Goal: Obtain resource: Obtain resource

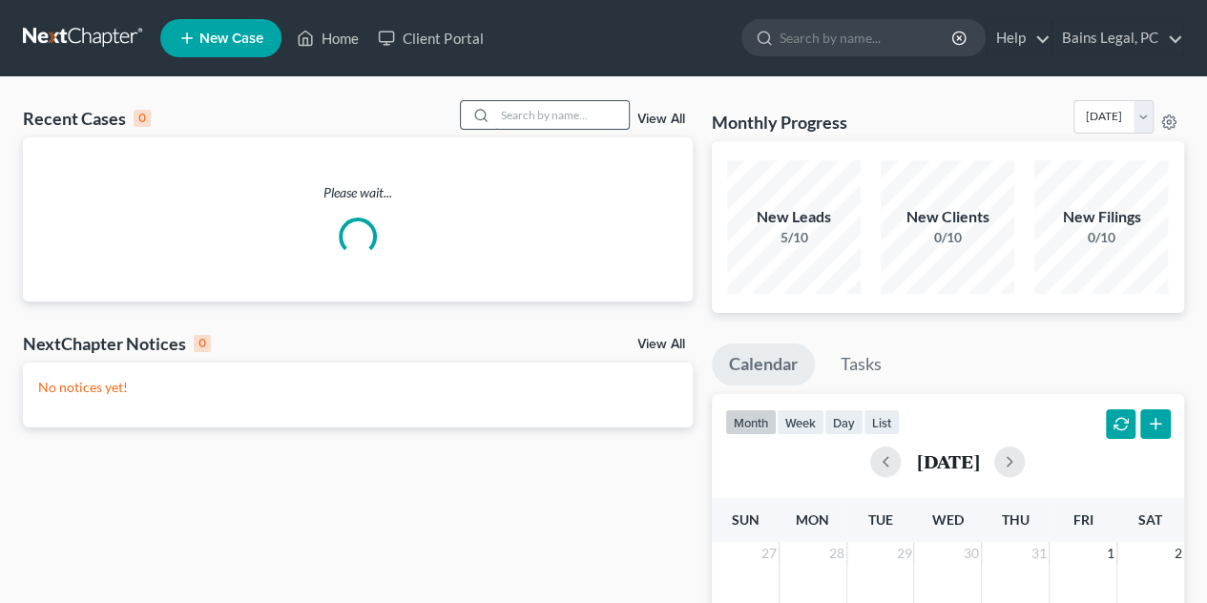
click at [542, 117] on input "search" at bounding box center [562, 115] width 134 height 28
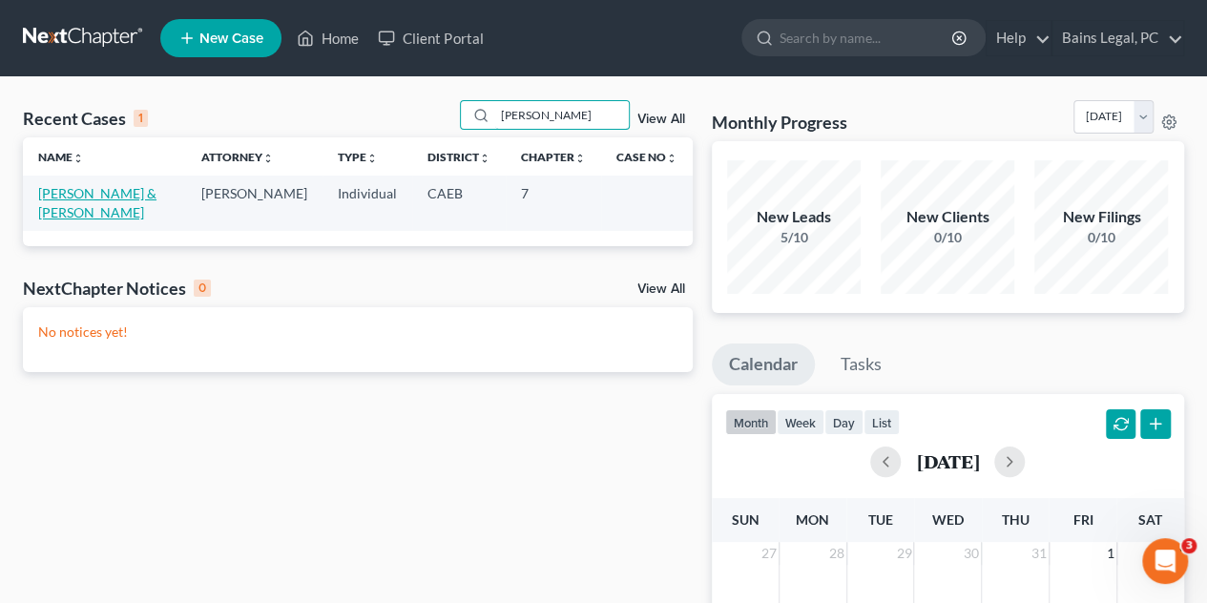
type input "[PERSON_NAME]"
click at [90, 190] on link "[PERSON_NAME] & [PERSON_NAME]" at bounding box center [97, 202] width 118 height 35
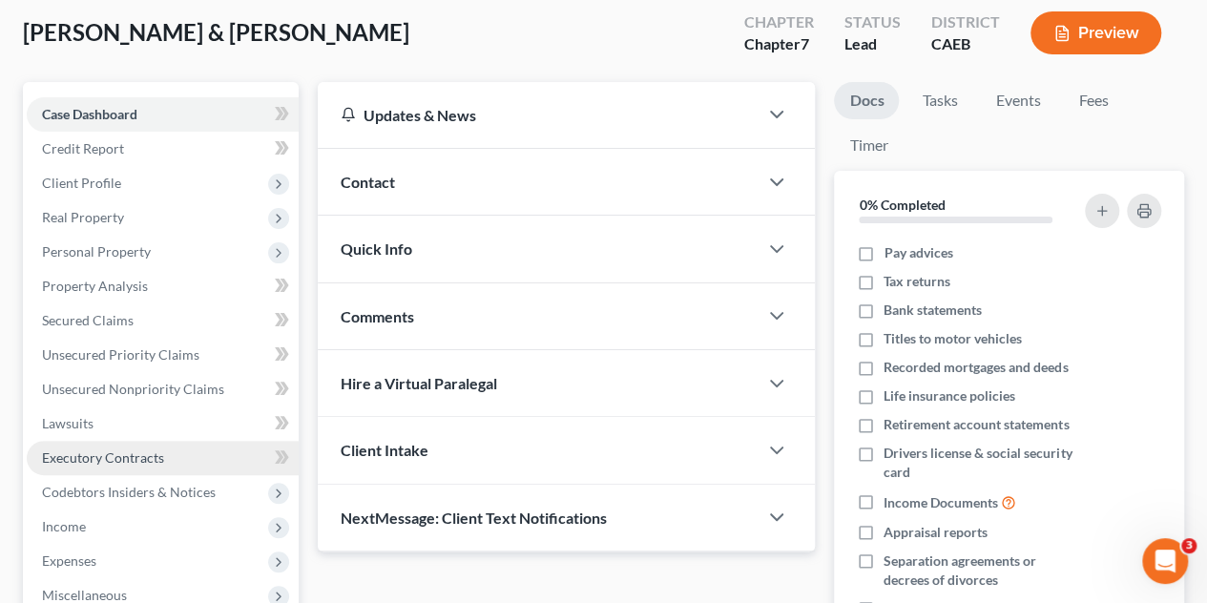
scroll to position [286, 0]
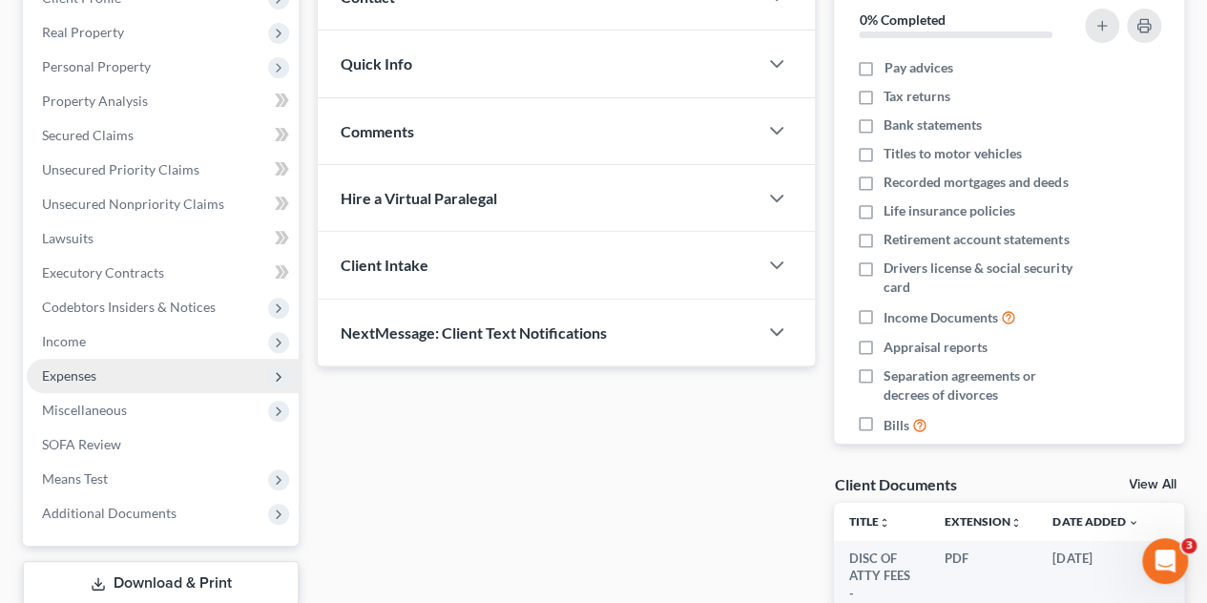
click at [114, 379] on span "Expenses" at bounding box center [163, 376] width 272 height 34
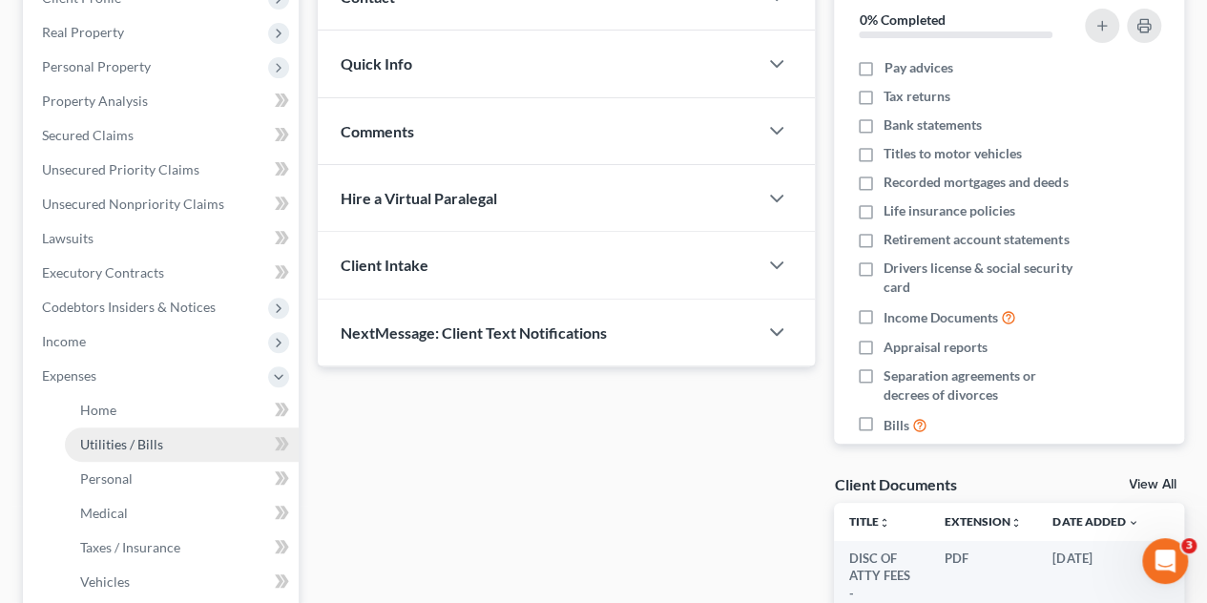
click at [124, 445] on span "Utilities / Bills" at bounding box center [121, 444] width 83 height 16
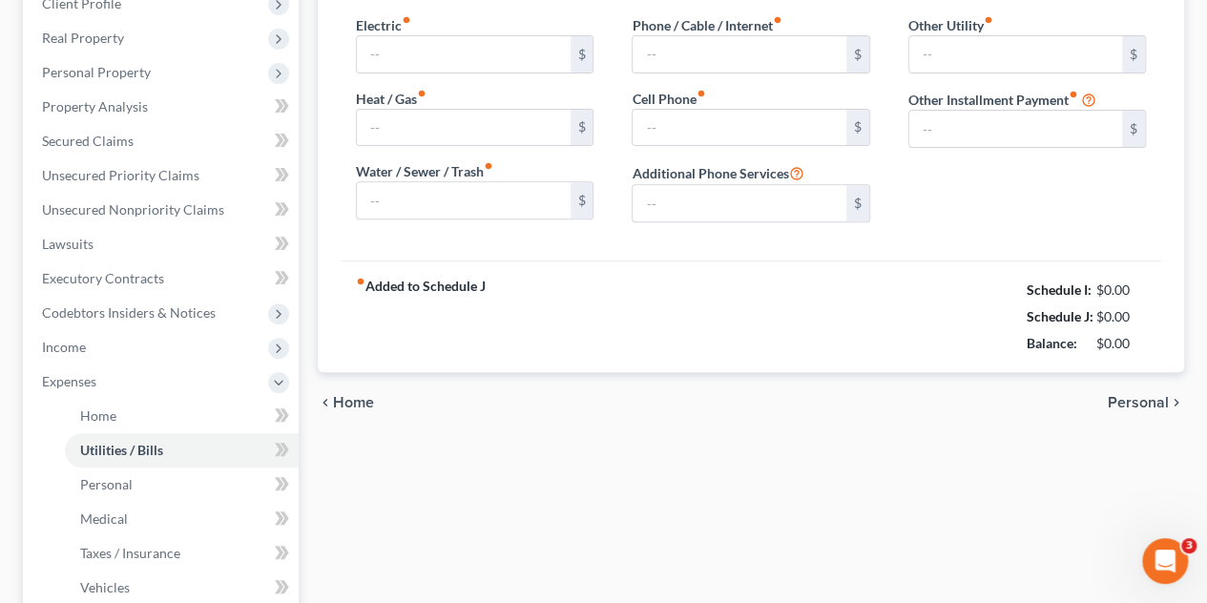
type input "500.00"
type input "100.00"
type input "200.00"
type input "100.00"
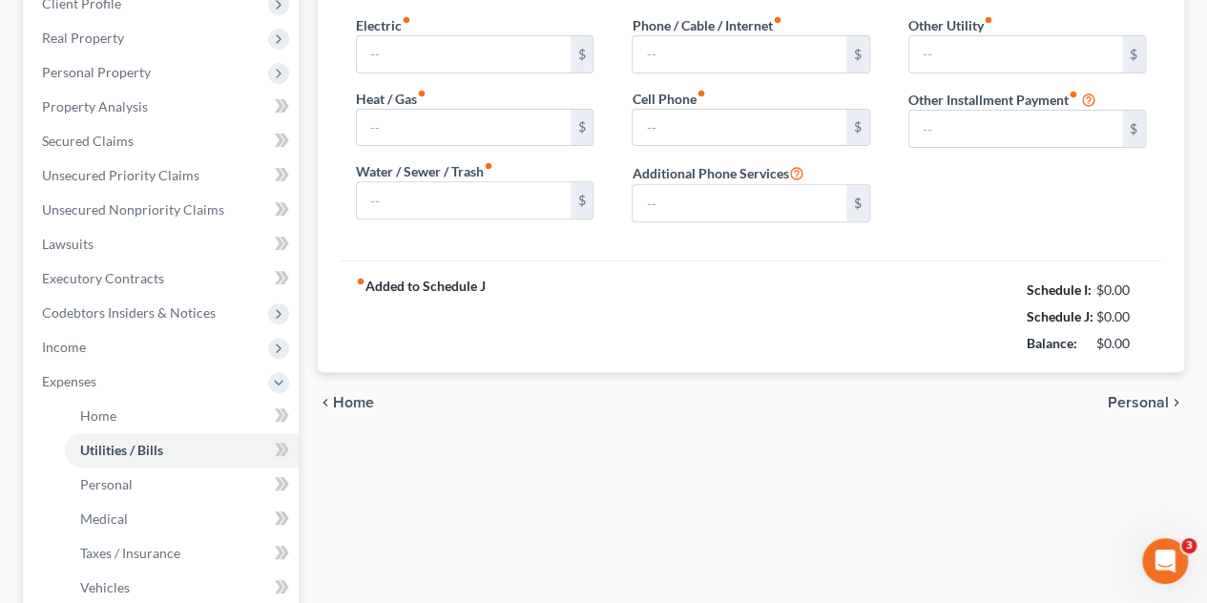
type input "0.00"
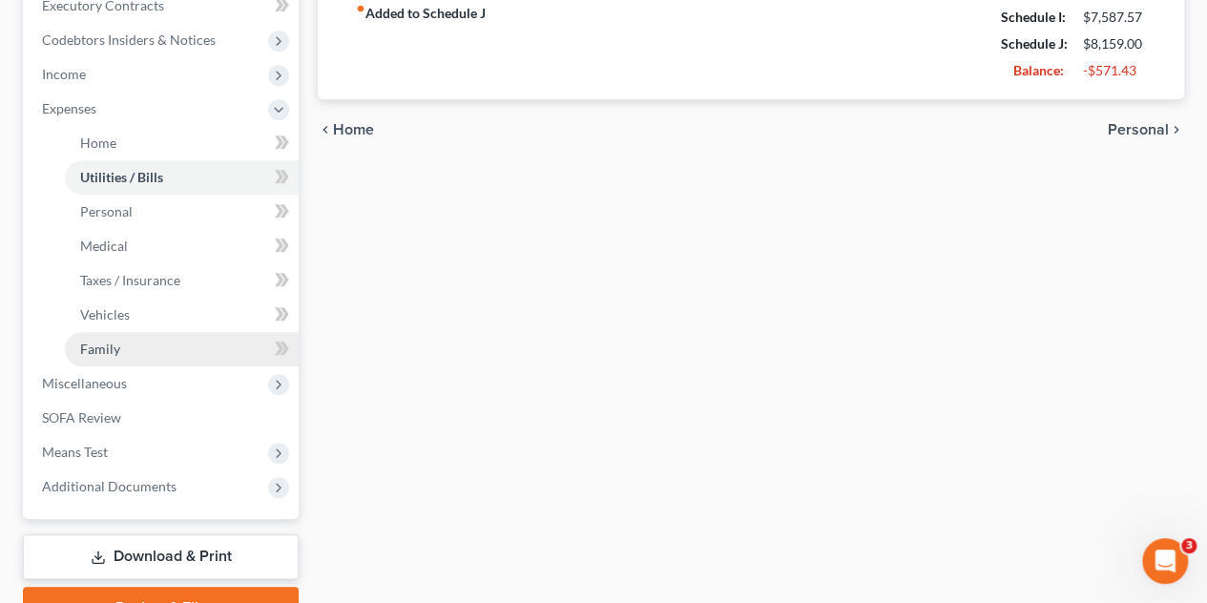
scroll to position [649, 0]
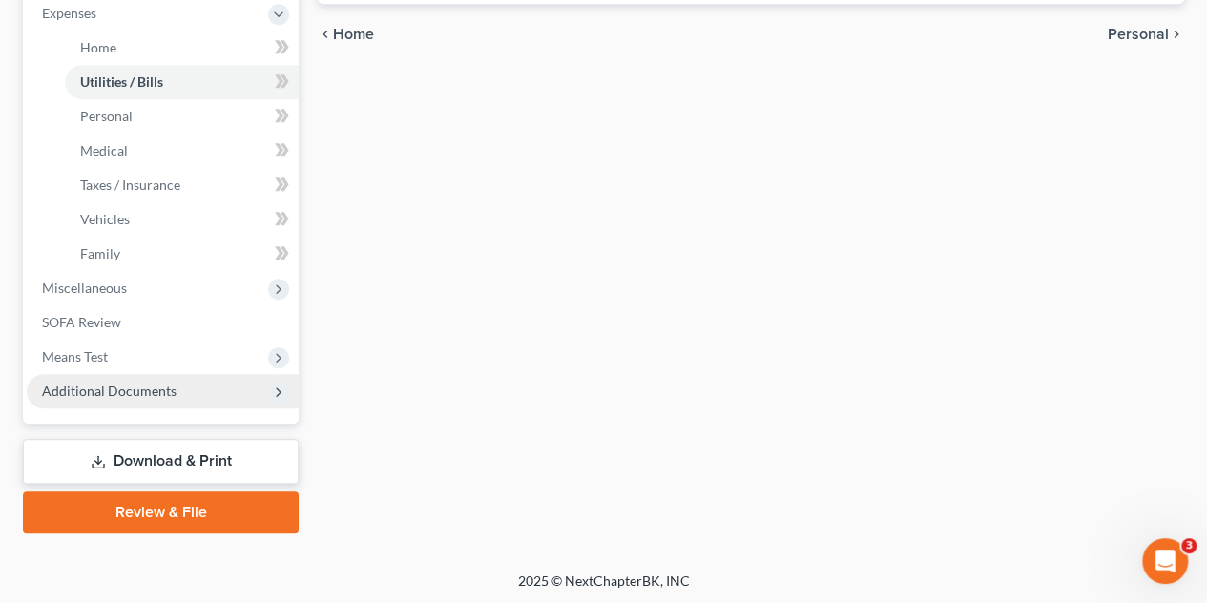
click at [177, 385] on span "Additional Documents" at bounding box center [163, 391] width 272 height 34
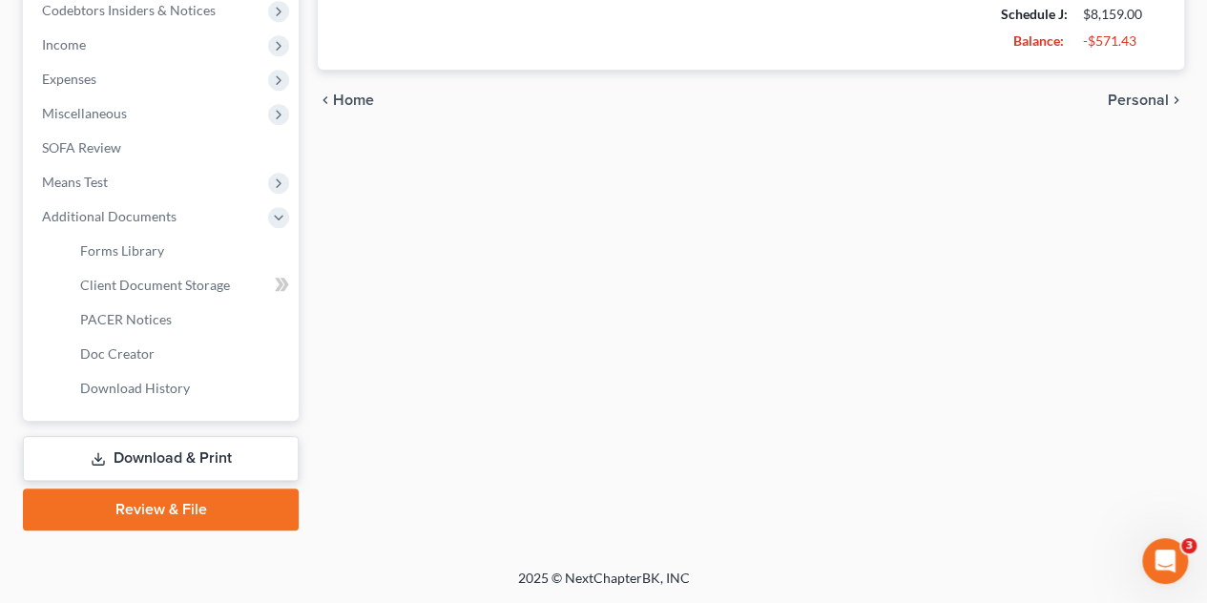
scroll to position [580, 0]
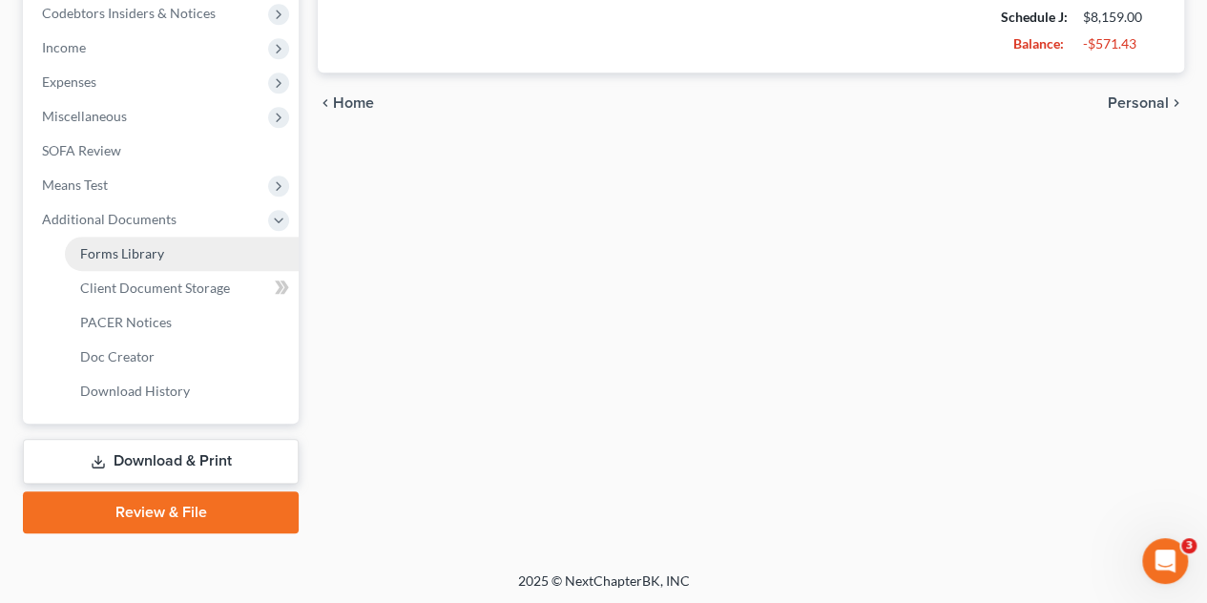
click at [157, 247] on span "Forms Library" at bounding box center [122, 253] width 84 height 16
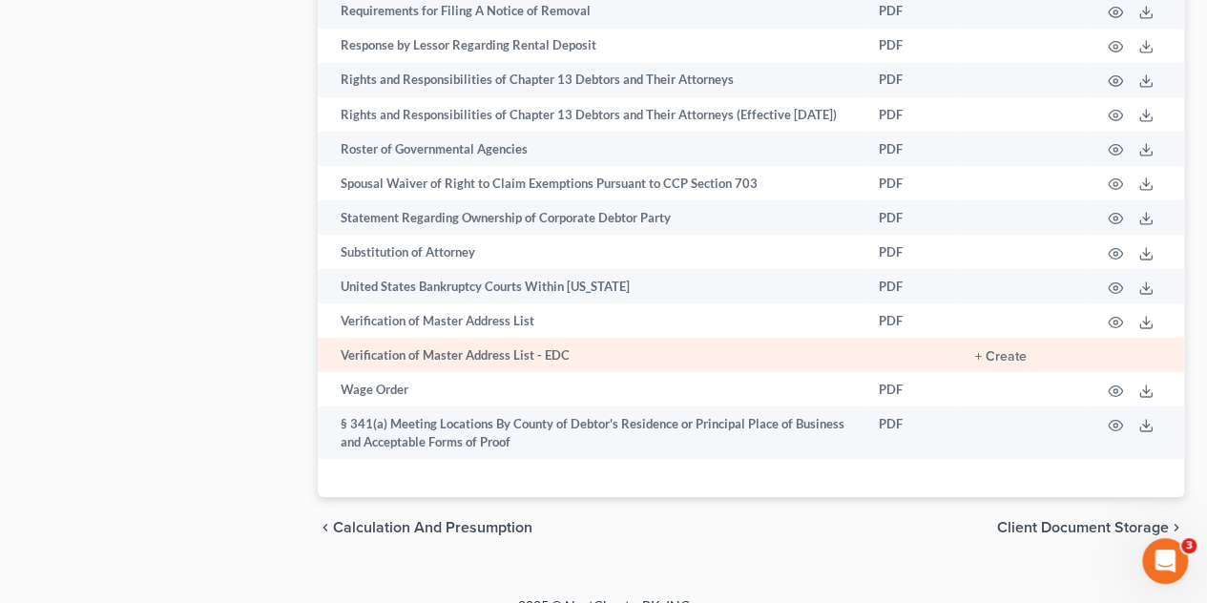
scroll to position [3249, 0]
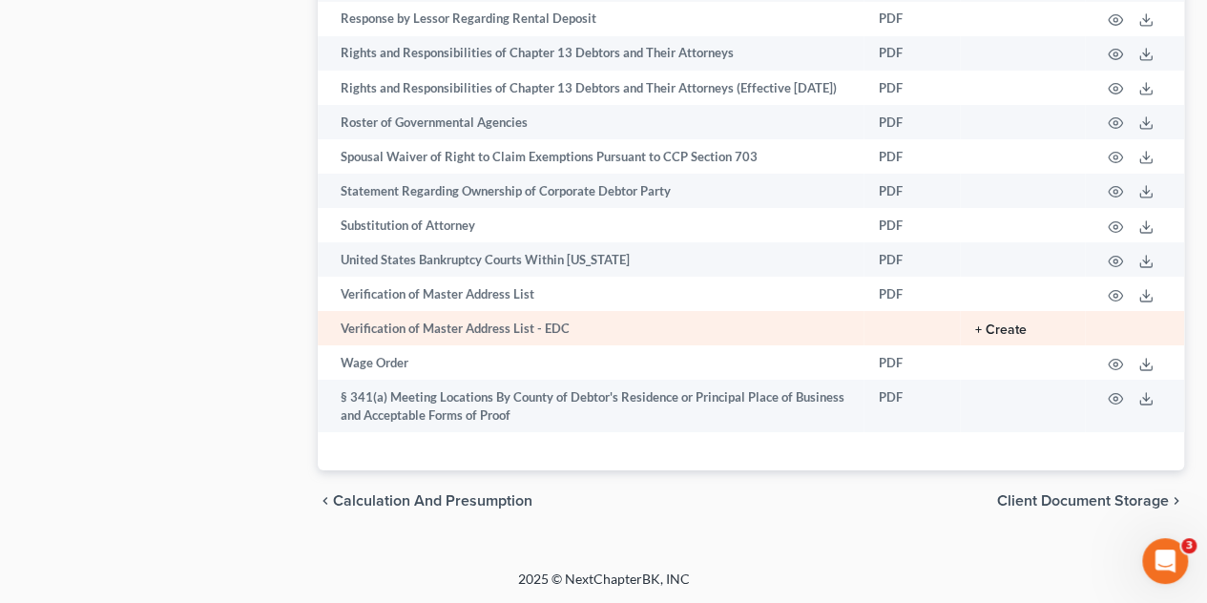
click at [1009, 335] on button "+ Create" at bounding box center [1001, 329] width 52 height 13
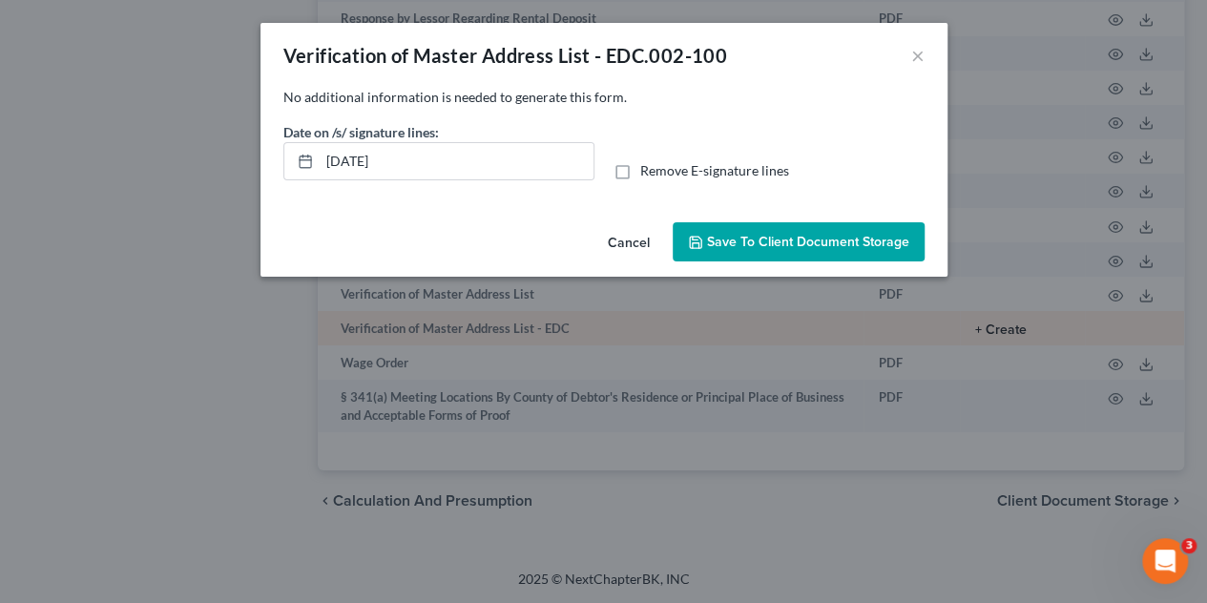
scroll to position [3232, 0]
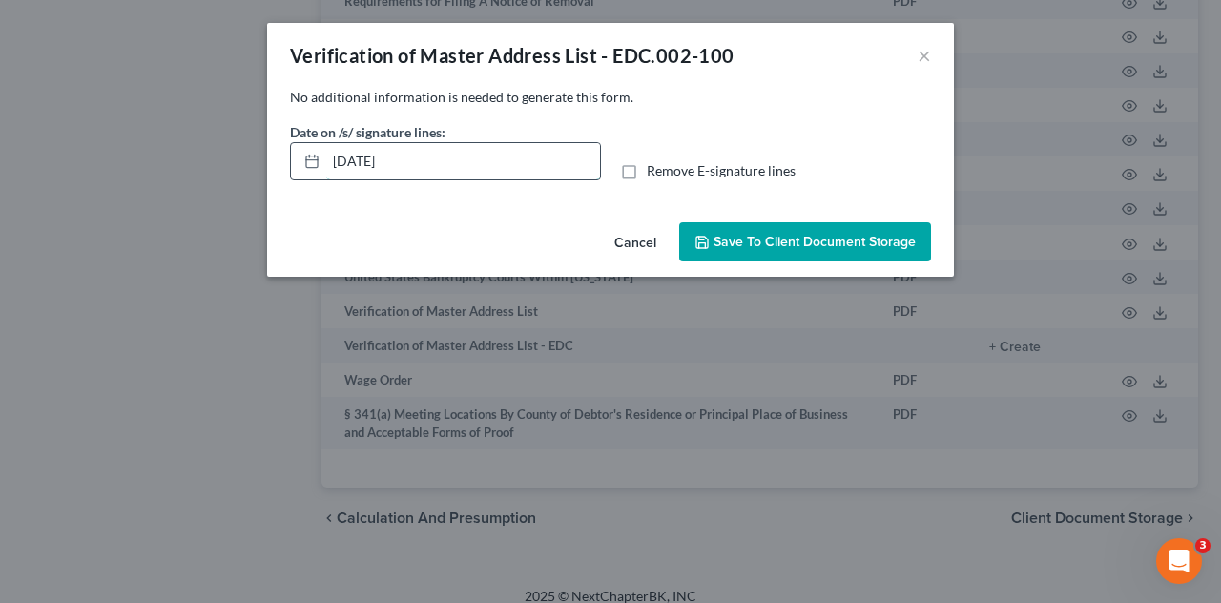
click at [420, 165] on input "[DATE]" at bounding box center [463, 161] width 274 height 36
click at [368, 160] on input "[DATE]" at bounding box center [463, 161] width 274 height 36
type input "[DATE]"
click at [791, 234] on span "Save to Client Document Storage" at bounding box center [815, 242] width 202 height 16
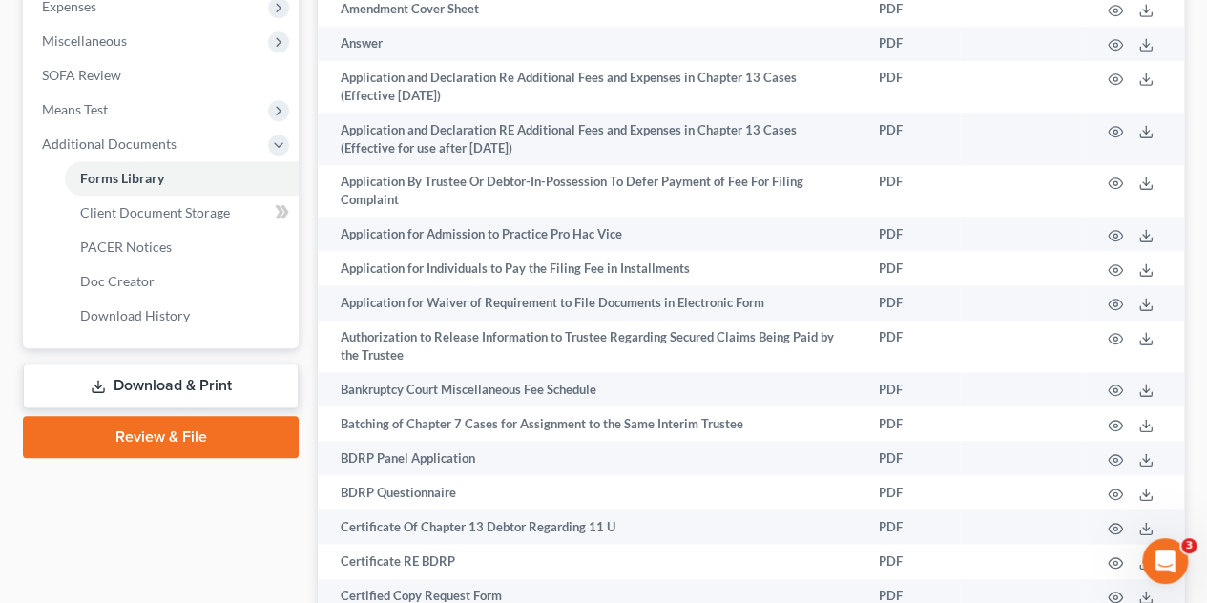
click at [183, 394] on link "Download & Print" at bounding box center [161, 386] width 276 height 45
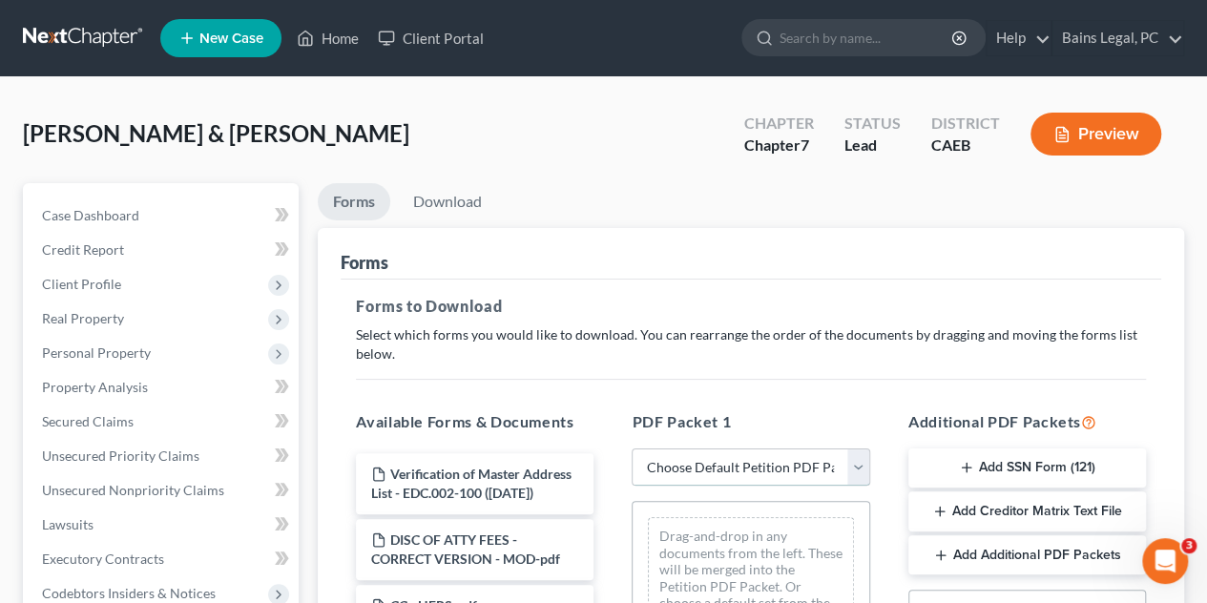
drag, startPoint x: 851, startPoint y: 463, endPoint x: 845, endPoint y: 473, distance: 12.0
click at [851, 463] on select "Choose Default Petition PDF Packet Complete Bankruptcy Petition (all forms and …" at bounding box center [751, 467] width 238 height 38
select select "0"
click at [632, 448] on select "Choose Default Petition PDF Packet Complete Bankruptcy Petition (all forms and …" at bounding box center [751, 467] width 238 height 38
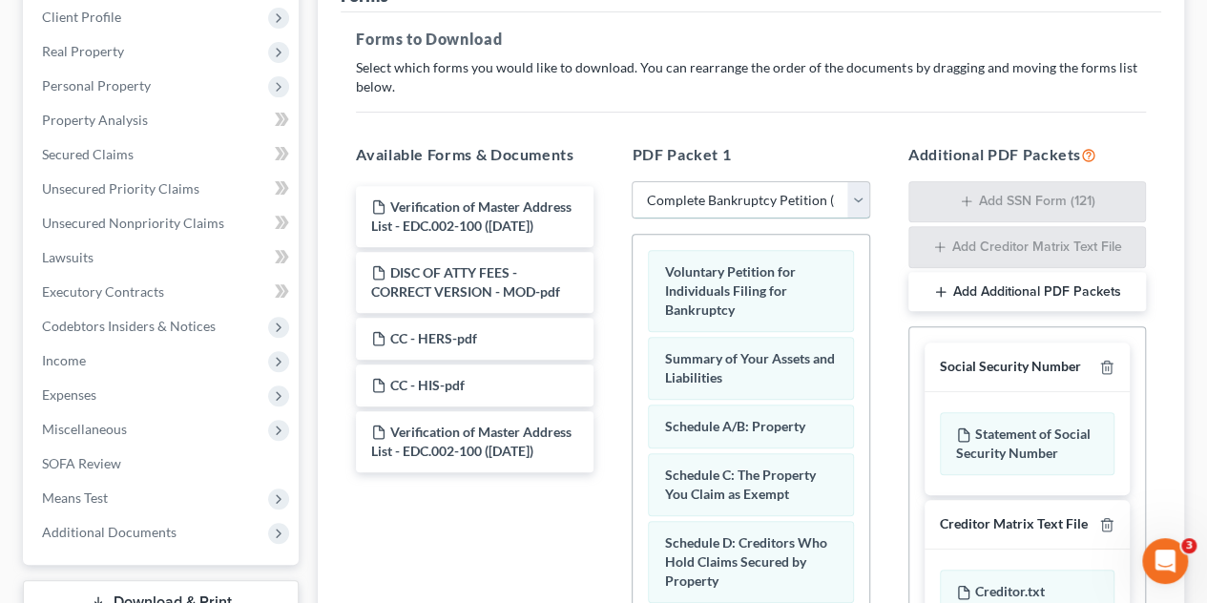
scroll to position [286, 0]
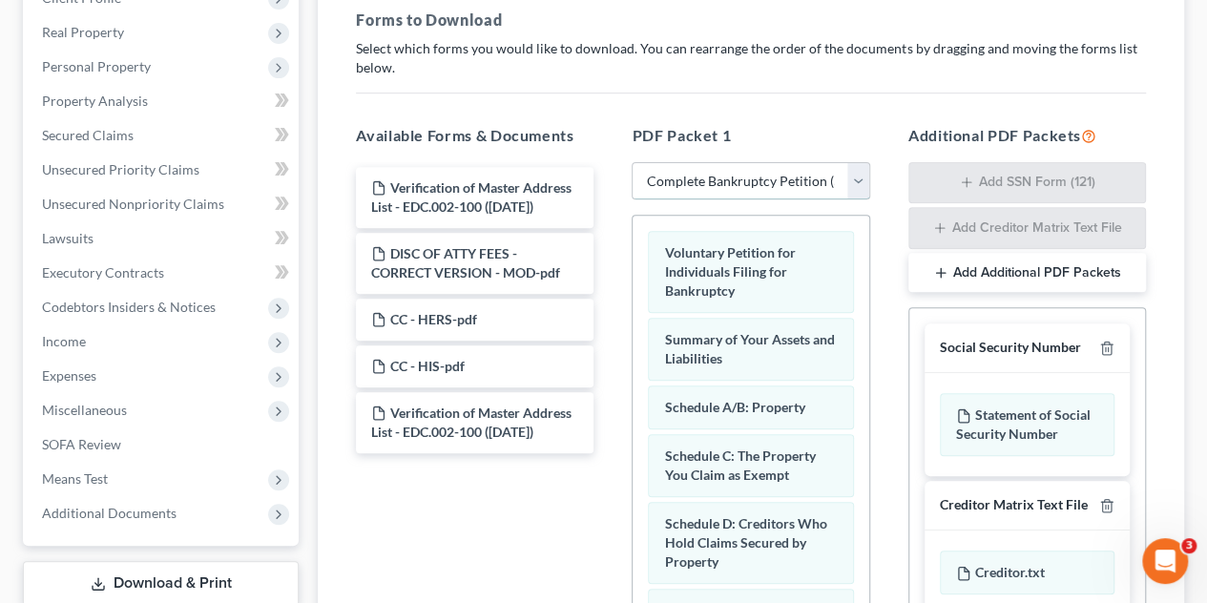
click at [821, 178] on select "Choose Default Petition PDF Packet Complete Bankruptcy Petition (all forms and …" at bounding box center [751, 181] width 238 height 38
click at [632, 162] on select "Choose Default Petition PDF Packet Complete Bankruptcy Petition (all forms and …" at bounding box center [751, 181] width 238 height 38
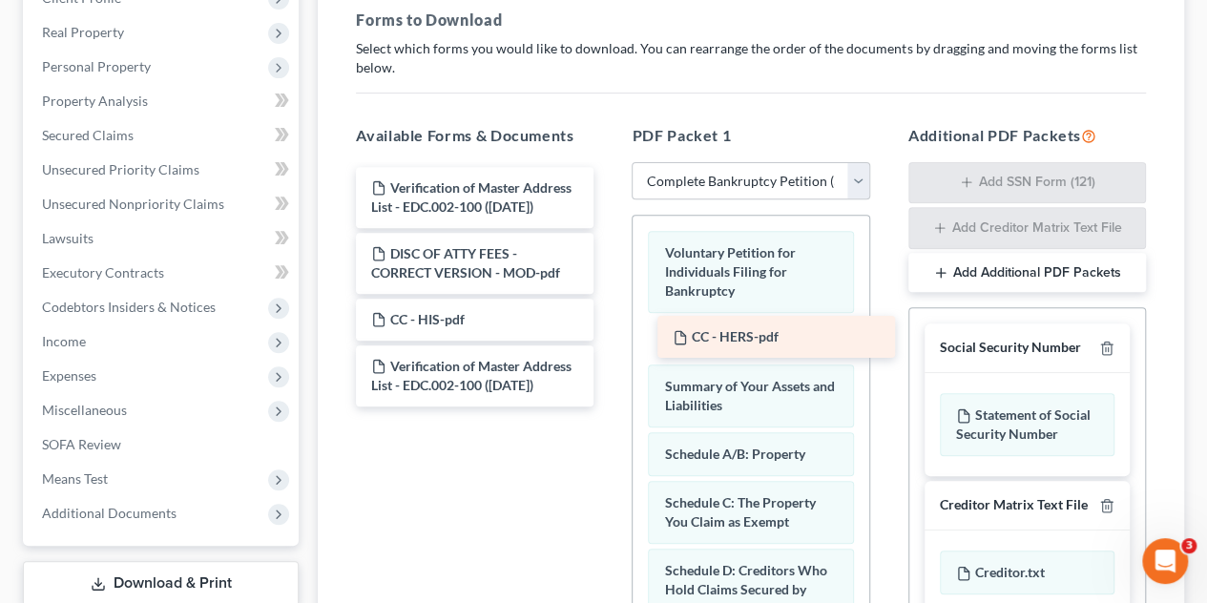
drag, startPoint x: 478, startPoint y: 327, endPoint x: 766, endPoint y: 343, distance: 288.6
click at [609, 343] on div "CC - HERS-pdf Verification of Master Address List - EDC.002-100 ([DATE]) DISC O…" at bounding box center [475, 287] width 268 height 240
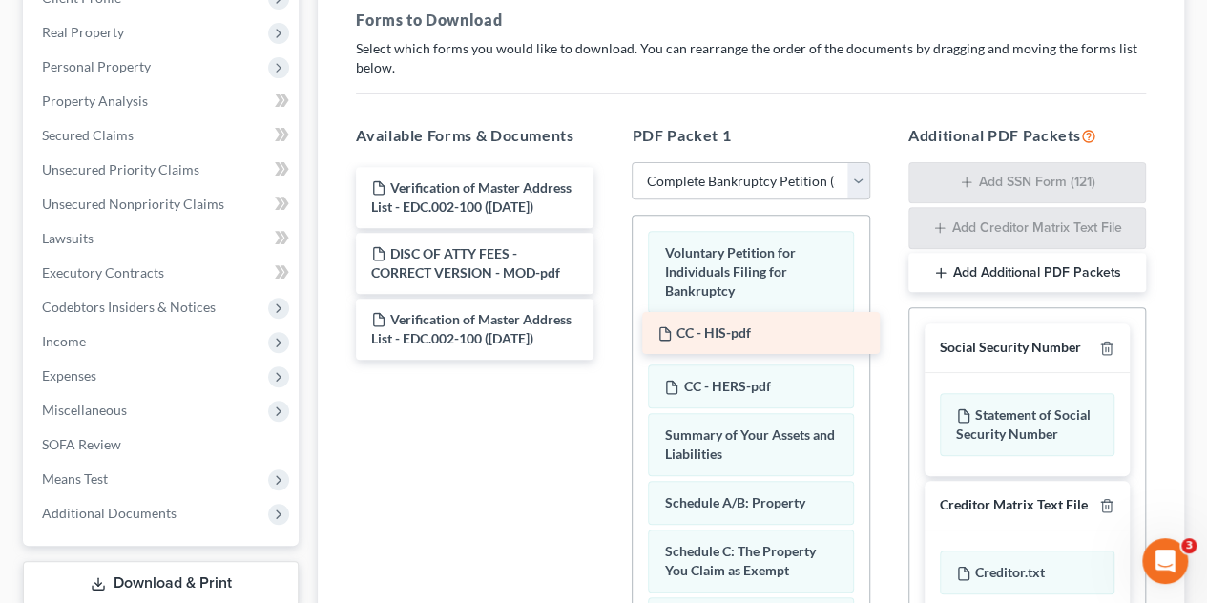
drag, startPoint x: 519, startPoint y: 326, endPoint x: 803, endPoint y: 342, distance: 284.8
click at [609, 342] on div "CC - HIS-pdf Verification of Master Address List - EDC.002-100 ([DATE]) DISC OF…" at bounding box center [475, 263] width 268 height 193
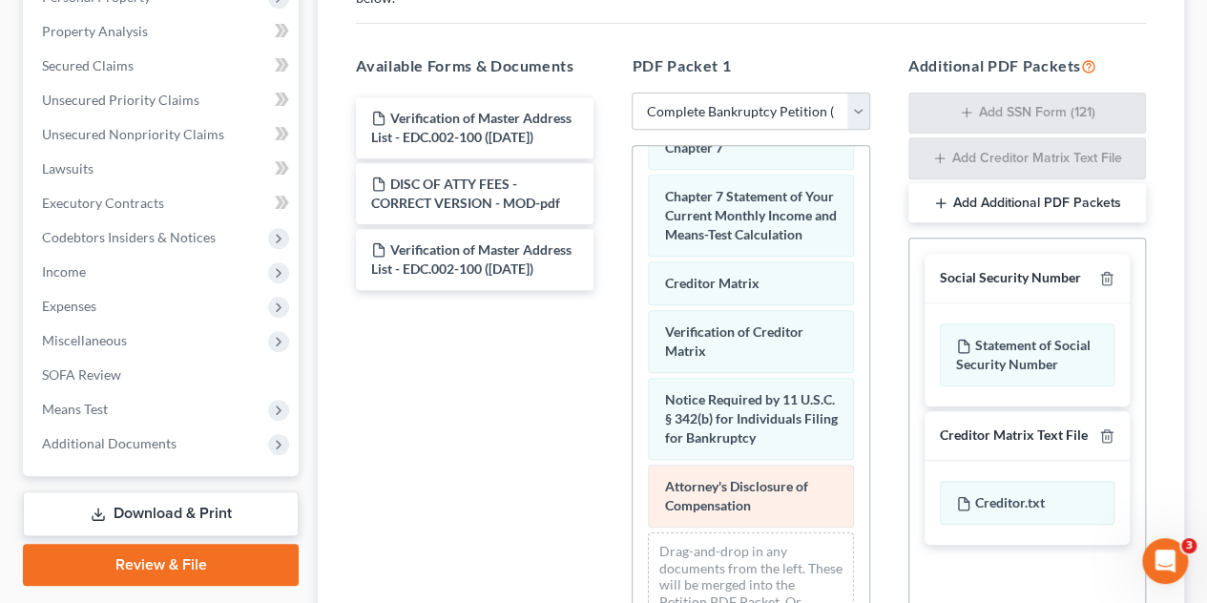
scroll to position [382, 0]
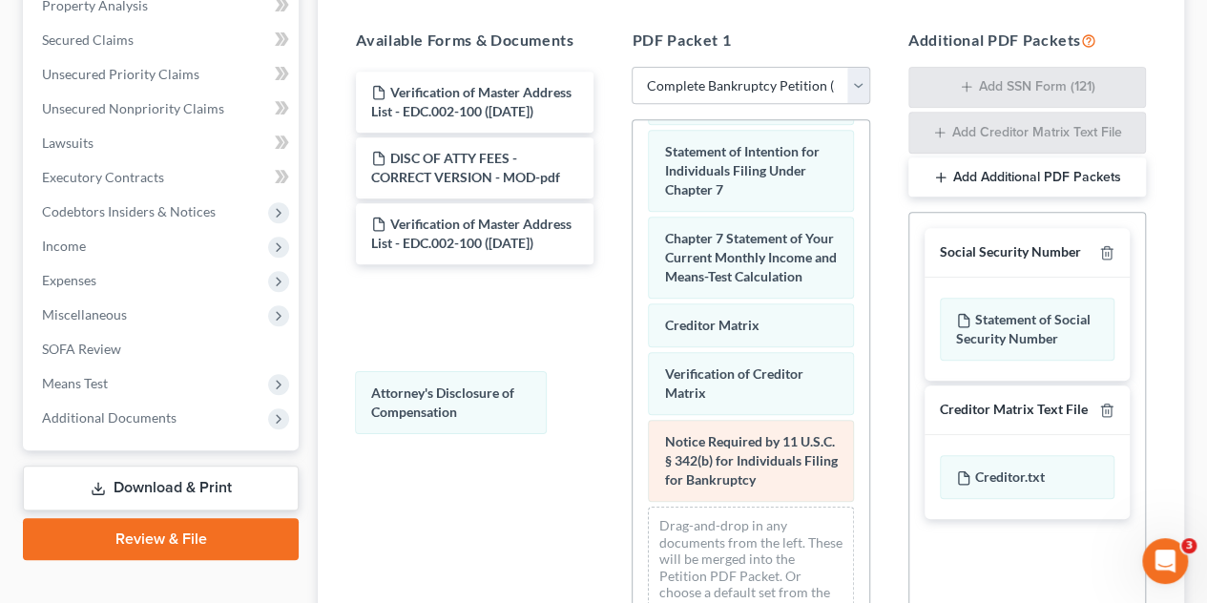
drag, startPoint x: 775, startPoint y: 463, endPoint x: 679, endPoint y: 423, distance: 103.5
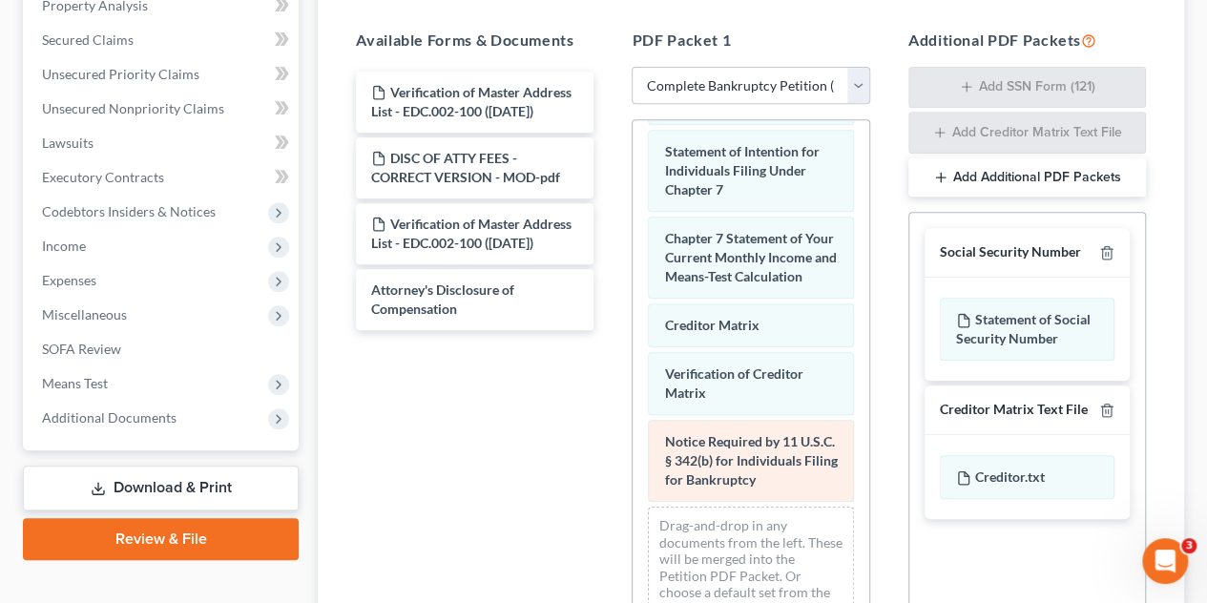
scroll to position [912, 0]
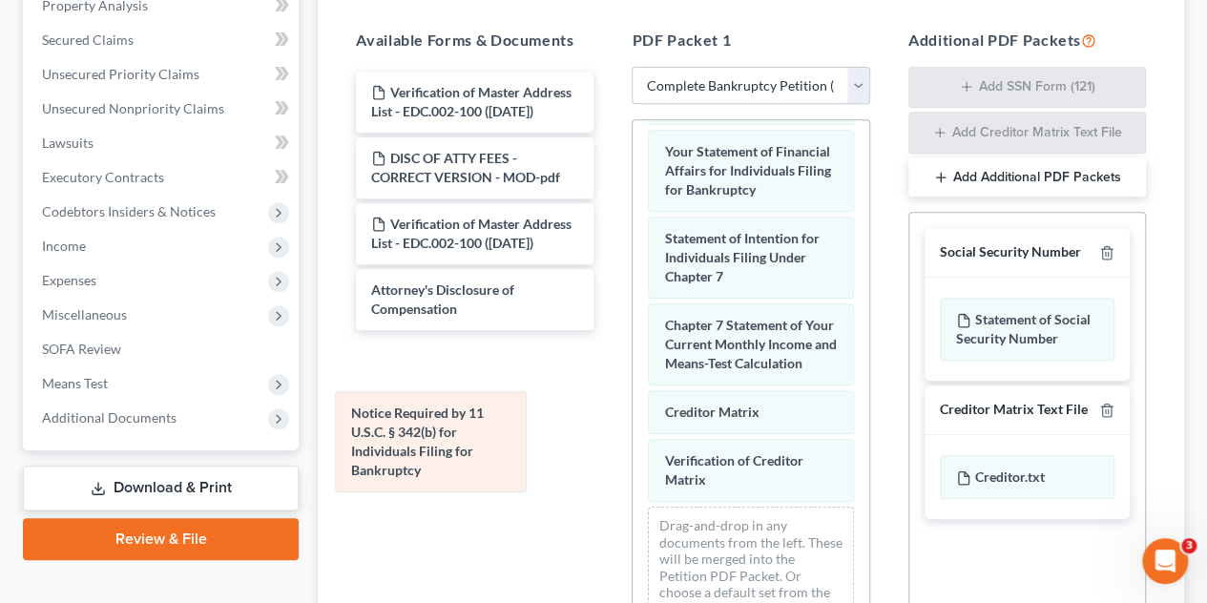
drag, startPoint x: 734, startPoint y: 437, endPoint x: 421, endPoint y: 427, distance: 313.1
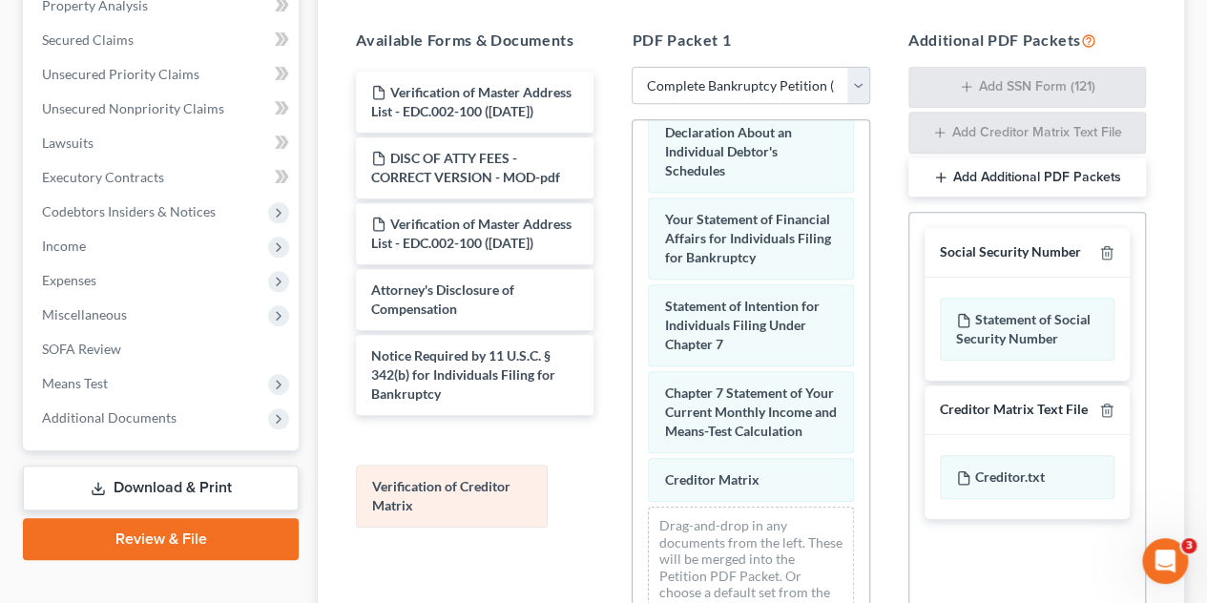
drag, startPoint x: 758, startPoint y: 467, endPoint x: 525, endPoint y: 492, distance: 234.2
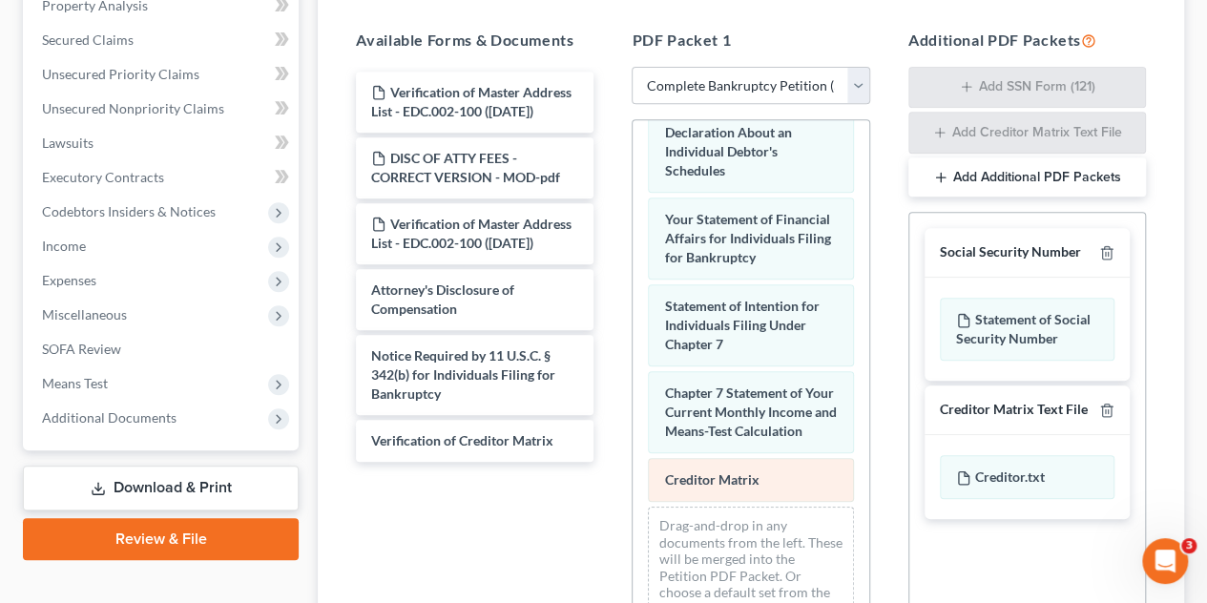
scroll to position [797, 0]
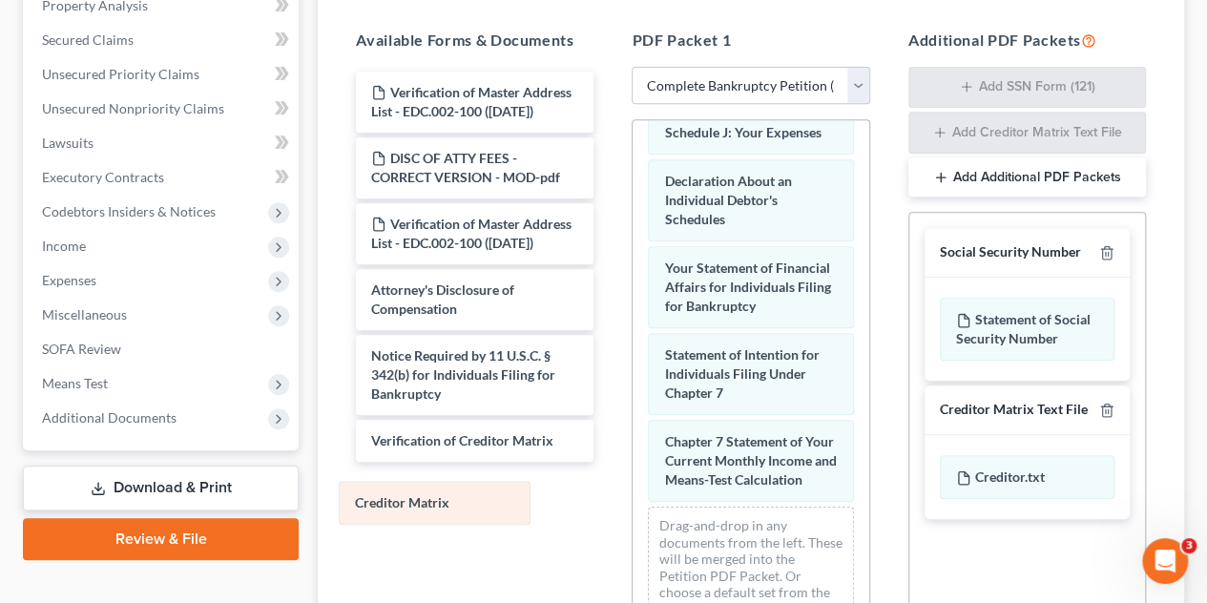
drag, startPoint x: 731, startPoint y: 482, endPoint x: 411, endPoint y: 490, distance: 319.8
click at [633, 501] on div "Creditor Matrix Voluntary Petition for Individuals Filing for Bankruptcy CC - H…" at bounding box center [751, 15] width 236 height 1255
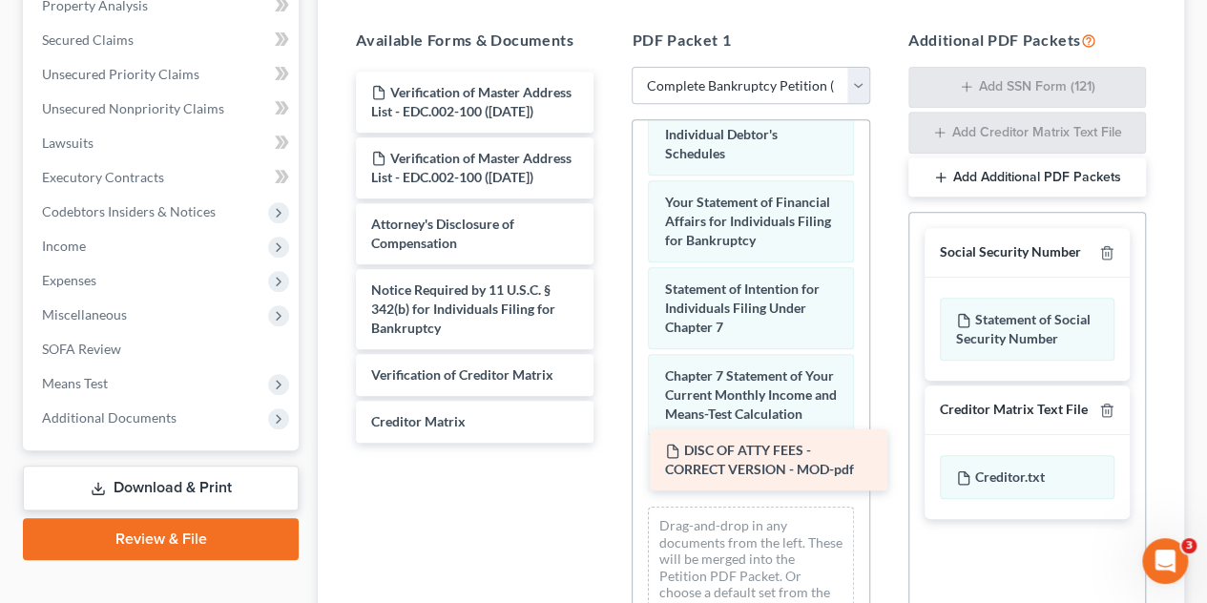
drag, startPoint x: 475, startPoint y: 171, endPoint x: 761, endPoint y: 461, distance: 406.9
click at [609, 443] on div "DISC OF ATTY FEES - CORRECT VERSION - MOD-pdf Verification of Master Address Li…" at bounding box center [475, 257] width 268 height 371
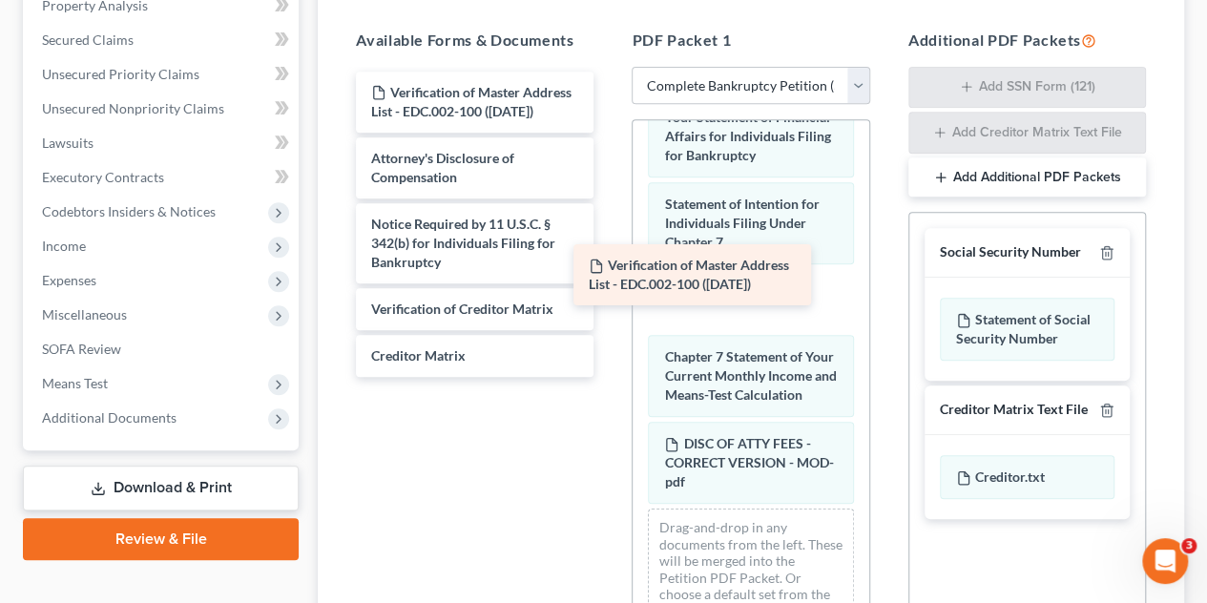
scroll to position [964, 0]
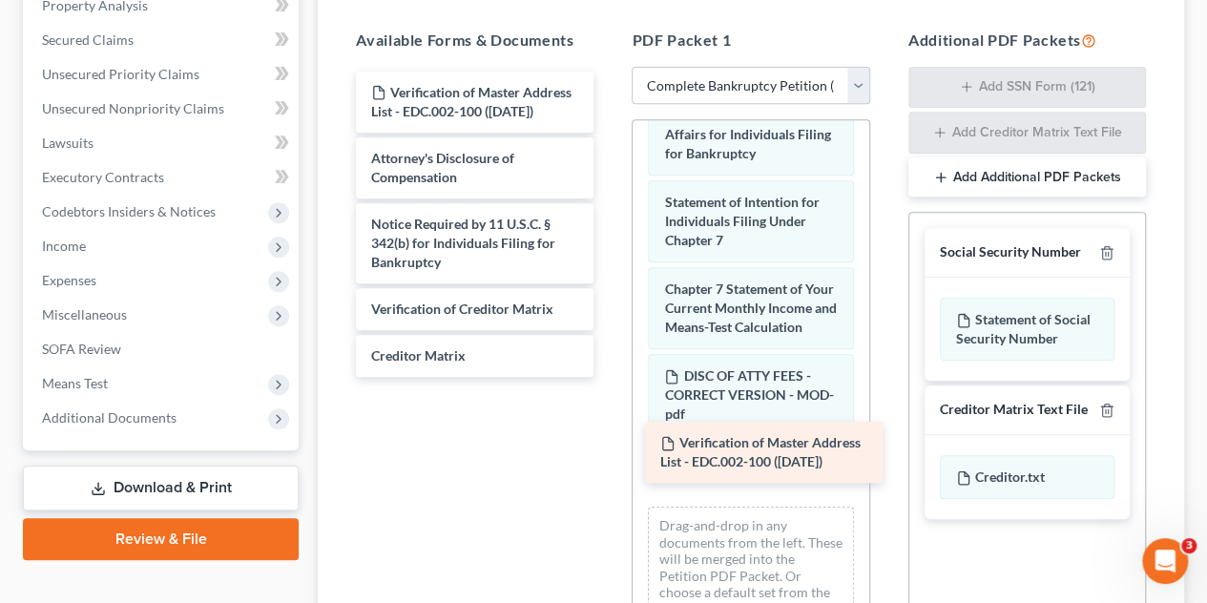
drag, startPoint x: 479, startPoint y: 101, endPoint x: 768, endPoint y: 453, distance: 455.6
click at [609, 377] on div "Verification of Master Address List - EDC.002-100 ([DATE]) Verification of Mast…" at bounding box center [475, 224] width 268 height 305
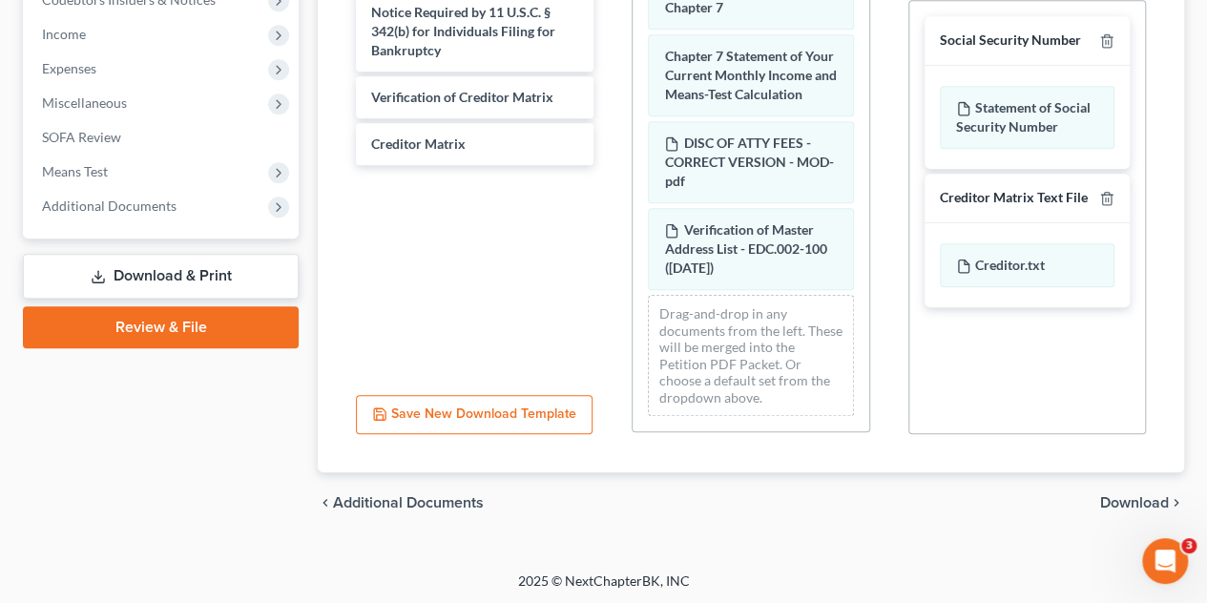
click at [1155, 495] on span "Download" at bounding box center [1134, 502] width 69 height 15
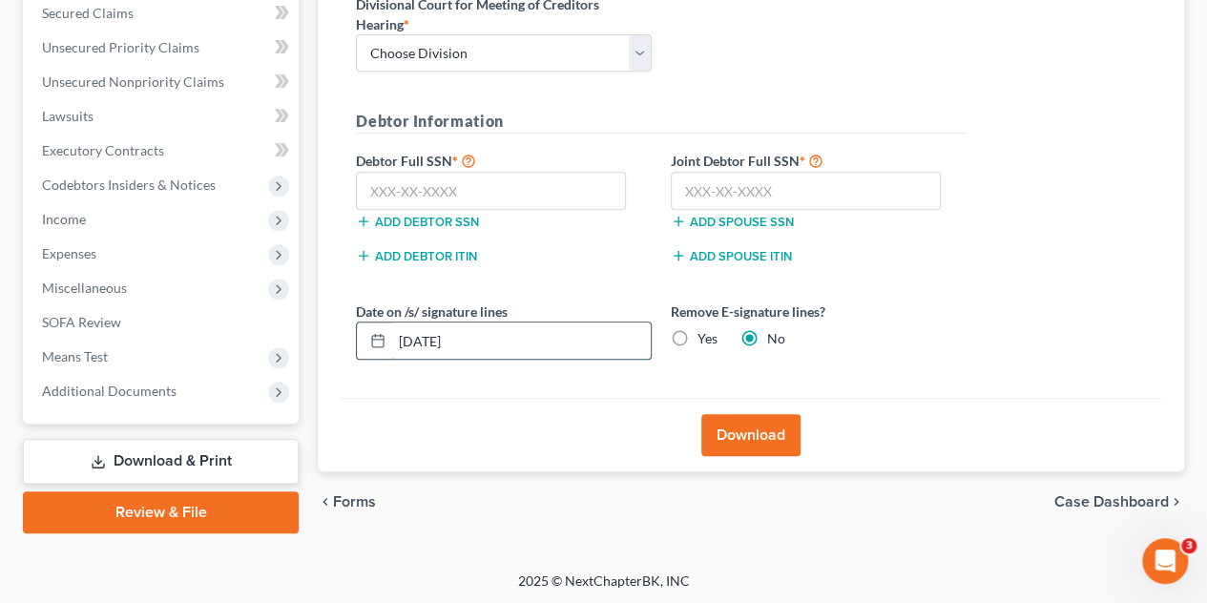
click at [428, 333] on input "[DATE]" at bounding box center [521, 341] width 259 height 36
click at [433, 333] on input "[DATE]" at bounding box center [521, 341] width 259 height 36
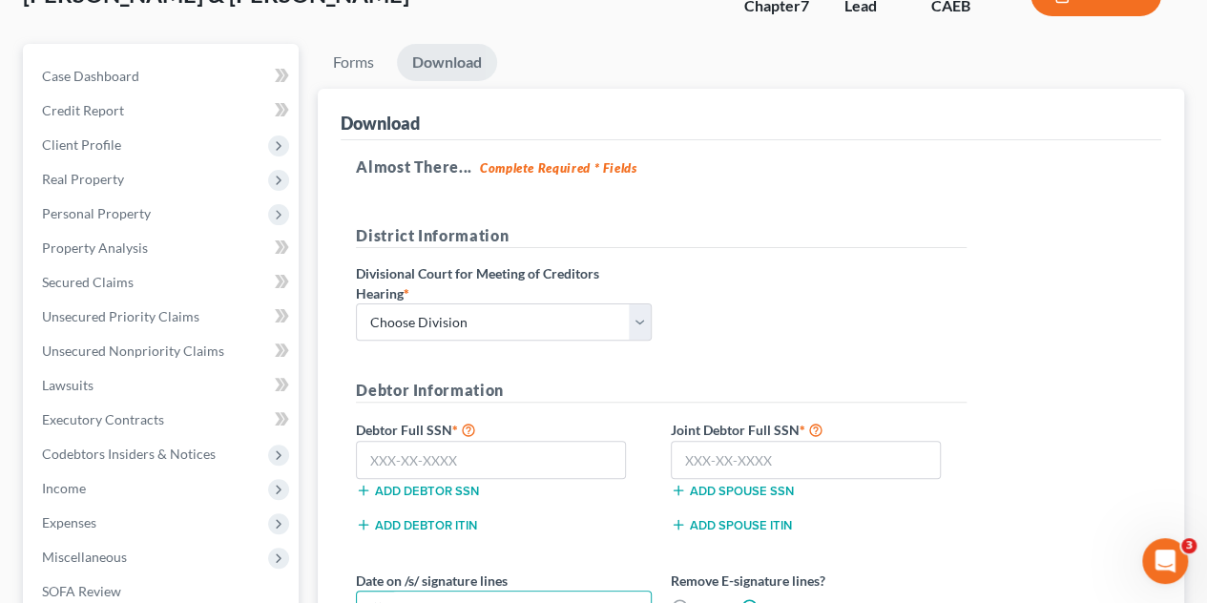
scroll to position [27, 0]
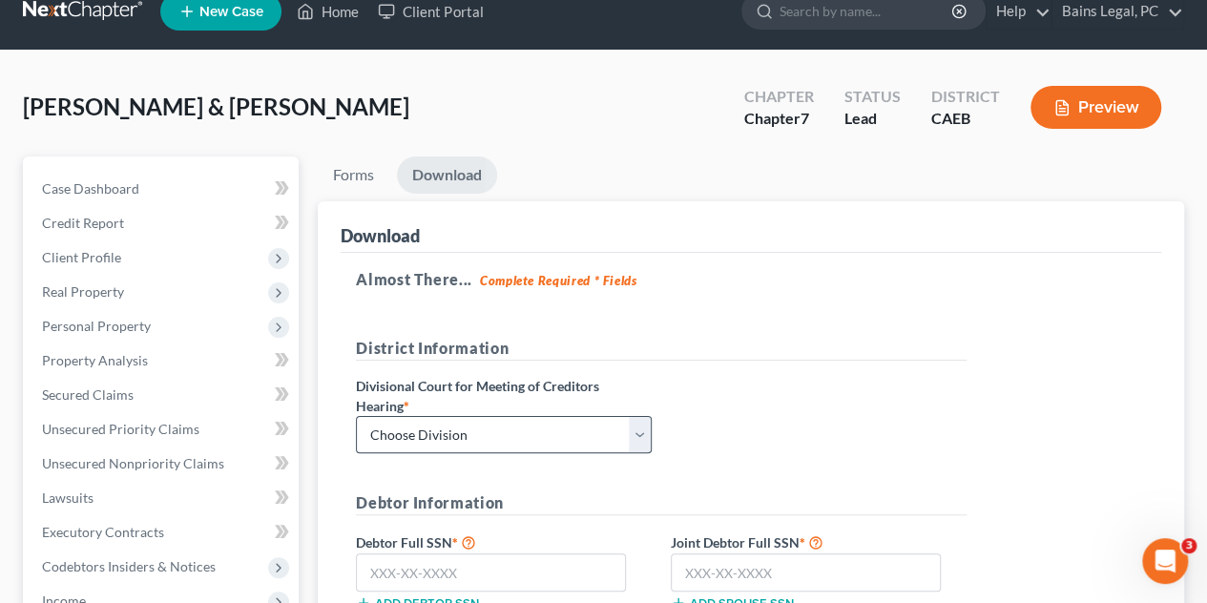
type input "[DATE]"
drag, startPoint x: 533, startPoint y: 434, endPoint x: 533, endPoint y: 449, distance: 15.3
click at [533, 434] on select "Choose Division Fresno Modesto [GEOGRAPHIC_DATA]" at bounding box center [504, 435] width 296 height 38
select select "2"
click at [356, 416] on select "Choose Division Fresno Modesto [GEOGRAPHIC_DATA]" at bounding box center [504, 435] width 296 height 38
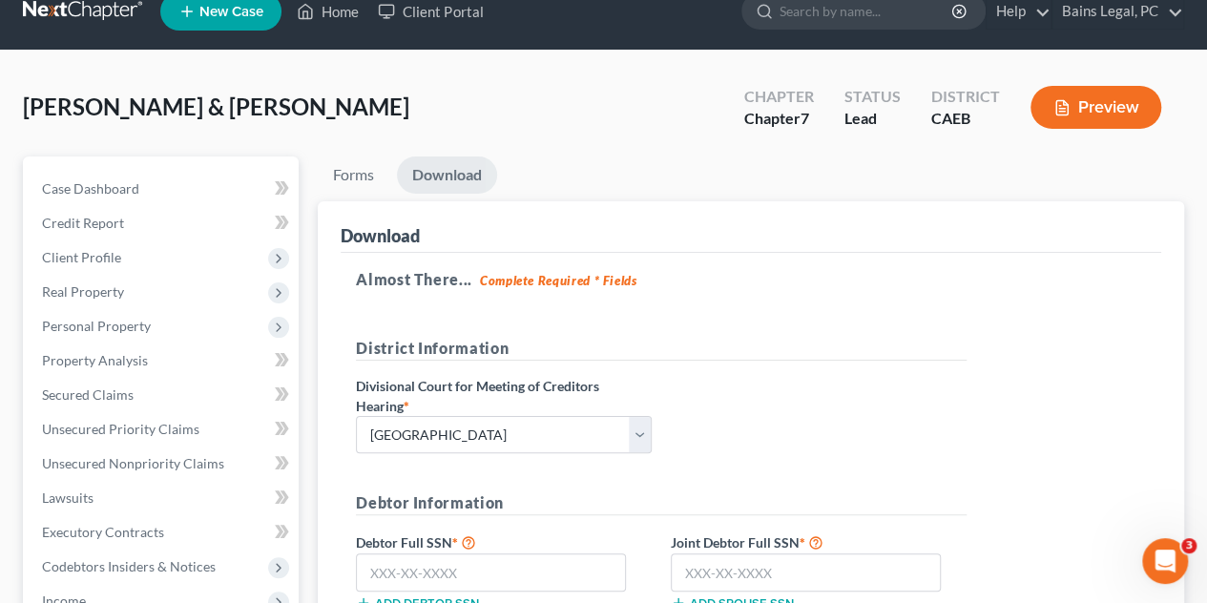
click at [855, 427] on div "District Information Divisional Court for Meeting of Creditors Hearing * Choose…" at bounding box center [661, 403] width 630 height 133
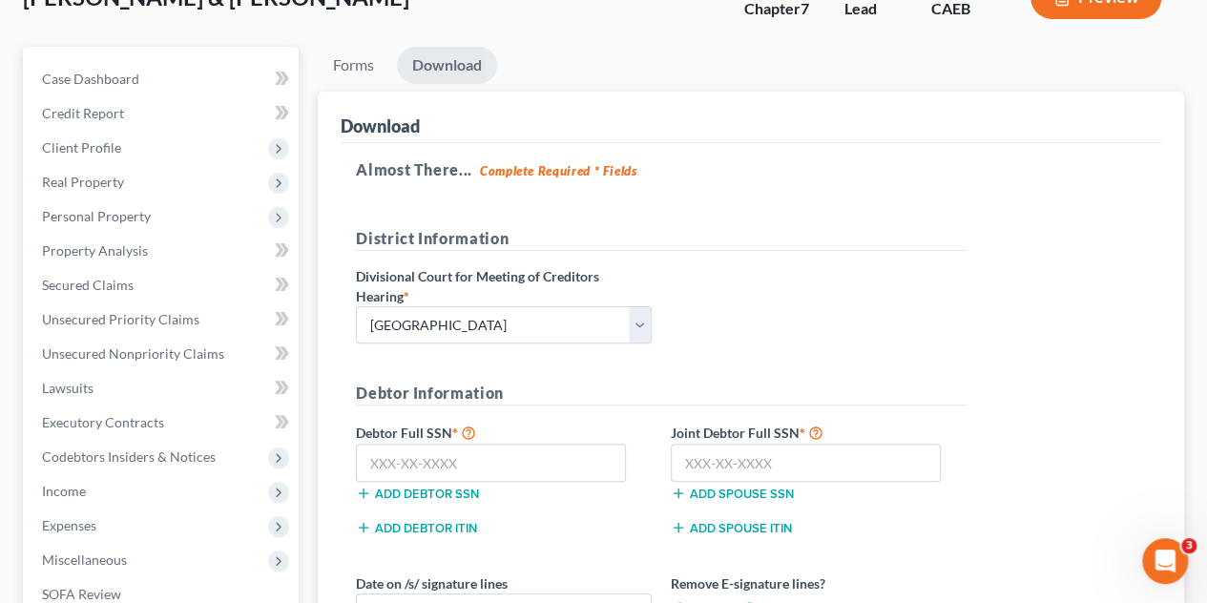
scroll to position [218, 0]
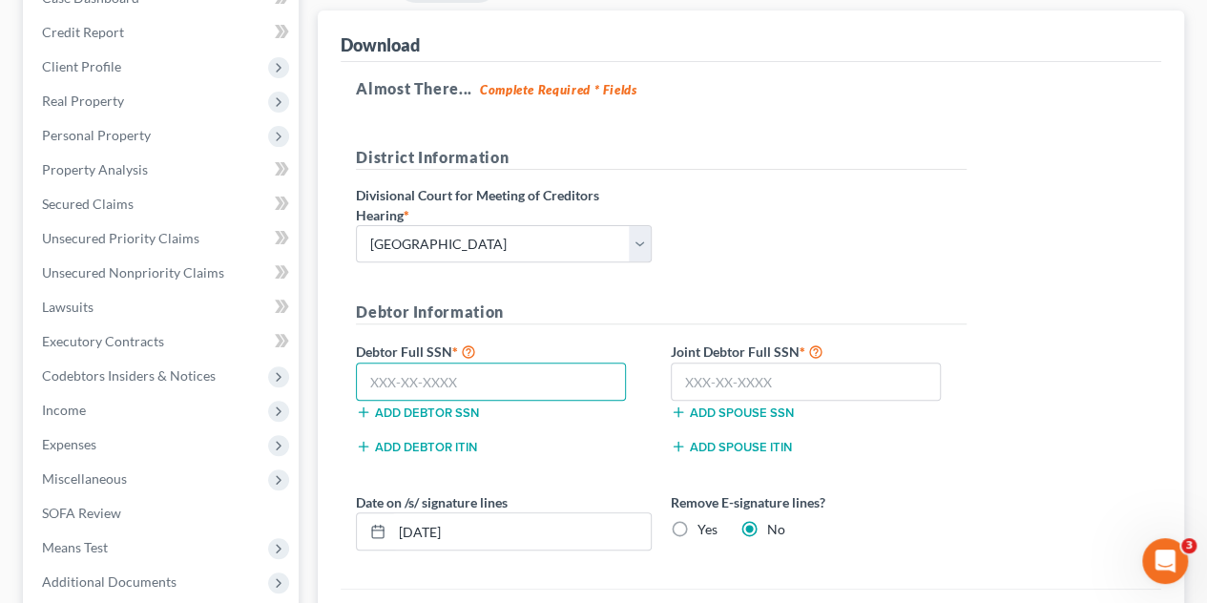
click at [454, 373] on input "text" at bounding box center [491, 382] width 270 height 38
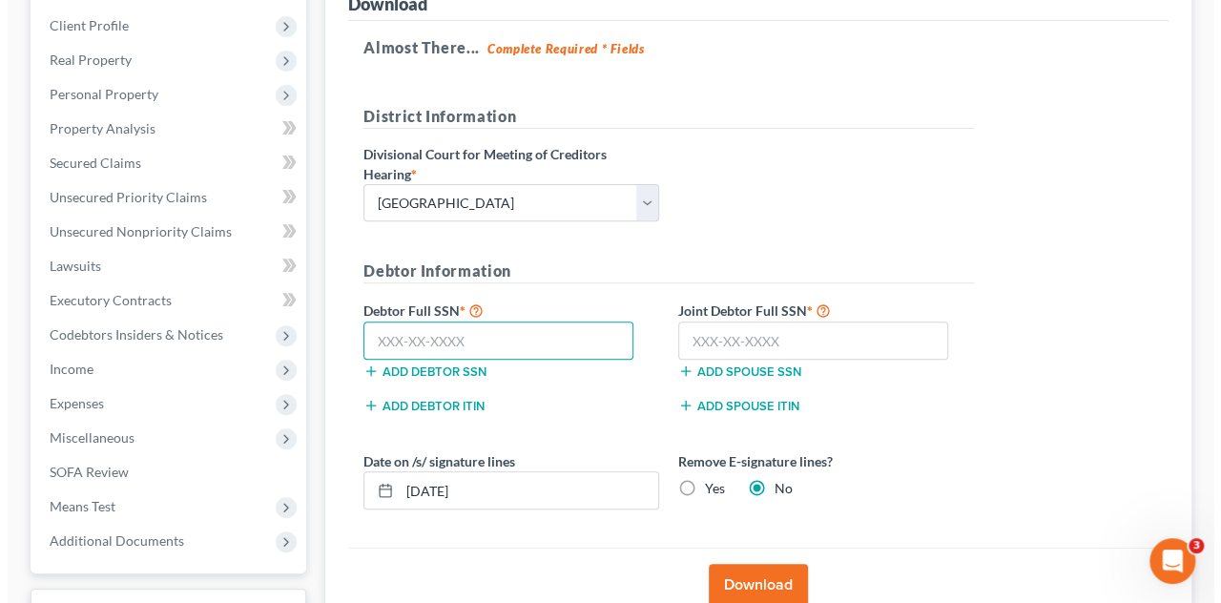
scroll to position [313, 0]
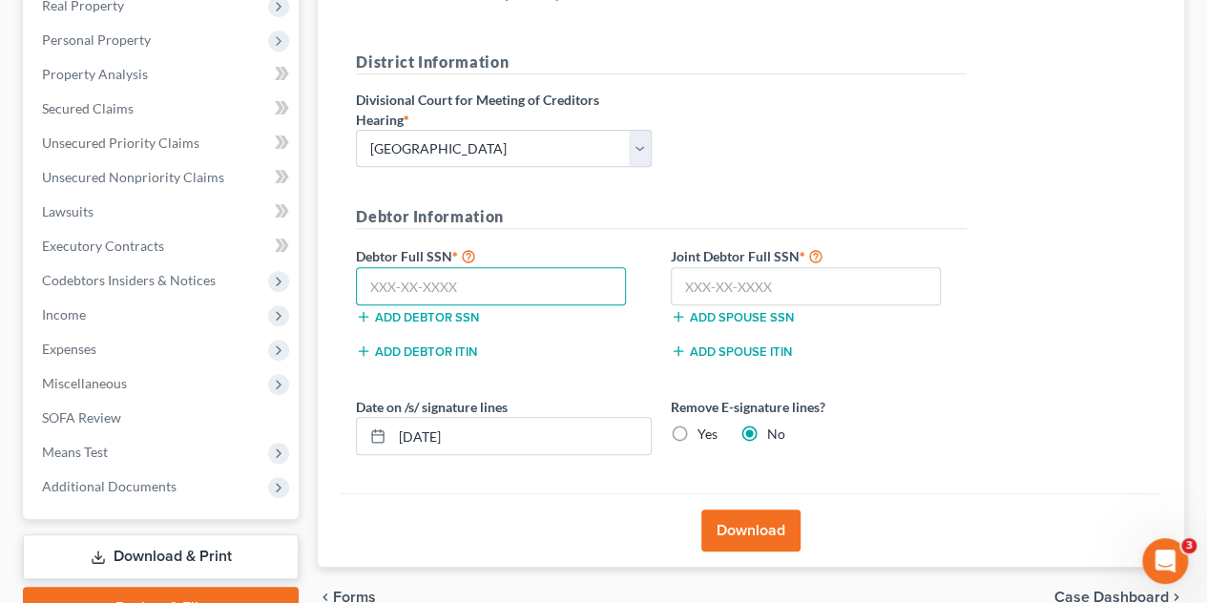
click at [474, 274] on input "text" at bounding box center [491, 286] width 270 height 38
paste input "619-62-7631"
type input "619-62-7631"
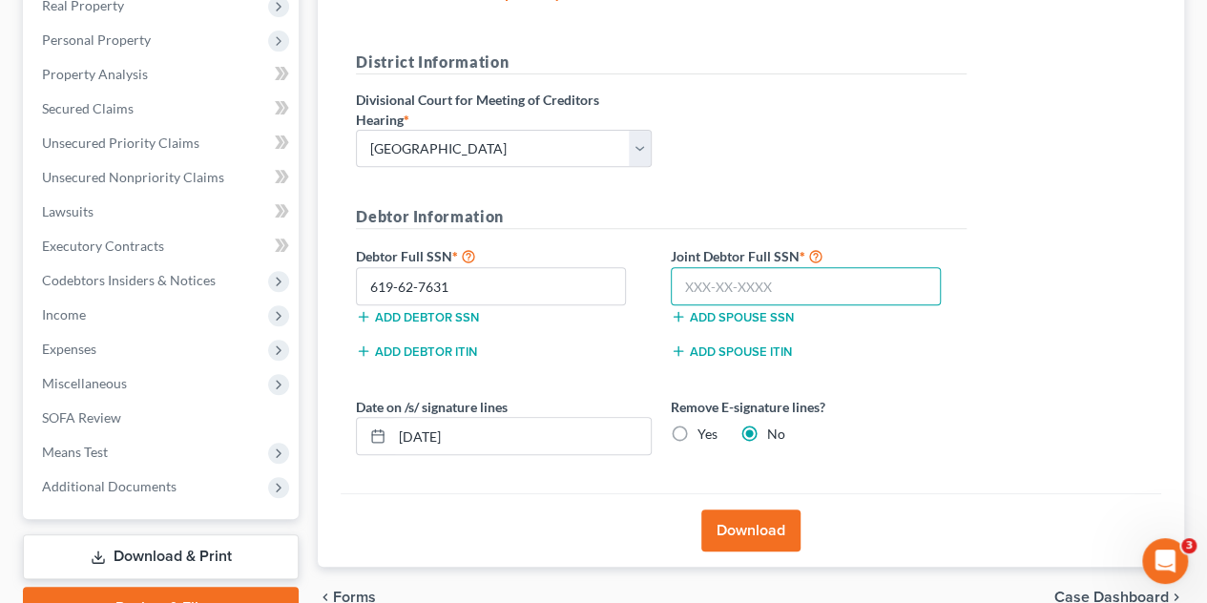
click at [777, 282] on input "text" at bounding box center [806, 286] width 270 height 38
click at [698, 268] on input "text" at bounding box center [806, 286] width 270 height 38
paste input "135-98-2248"
type input "135-98-2248"
click at [776, 526] on button "Download" at bounding box center [750, 531] width 99 height 42
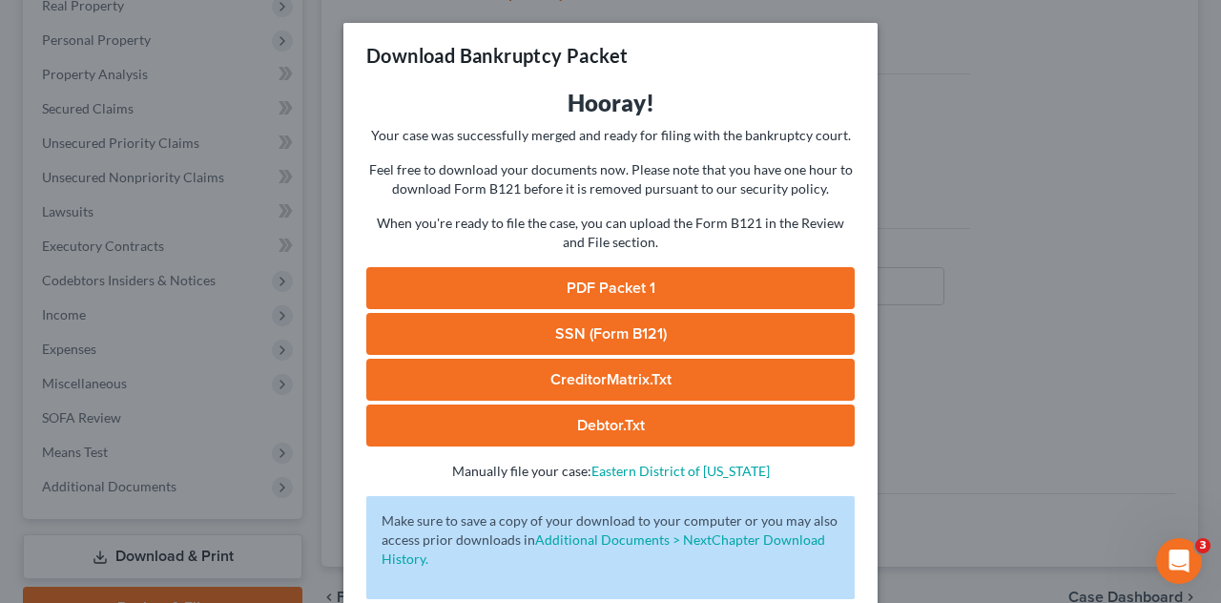
click at [564, 281] on link "PDF Packet 1" at bounding box center [610, 288] width 489 height 42
click at [668, 339] on link "SSN (Form B121)" at bounding box center [610, 334] width 489 height 42
click at [666, 388] on link "CreditorMatrix.txt" at bounding box center [610, 380] width 489 height 42
click at [645, 426] on link "Debtor.txt" at bounding box center [610, 426] width 489 height 42
